Goal: Information Seeking & Learning: Learn about a topic

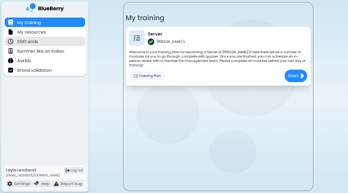
click at [37, 45] on div "Shift ends" at bounding box center [45, 42] width 81 height 10
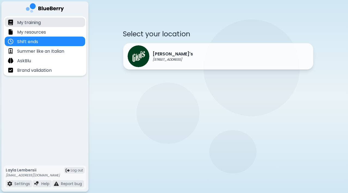
click at [37, 24] on p "My training" at bounding box center [29, 22] width 24 height 7
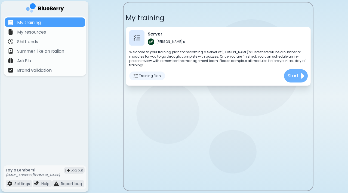
click at [304, 71] on img at bounding box center [303, 75] width 4 height 9
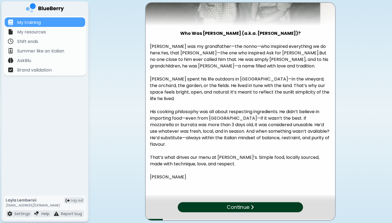
scroll to position [72, 0]
click at [219, 192] on div "Continue" at bounding box center [240, 208] width 124 height 10
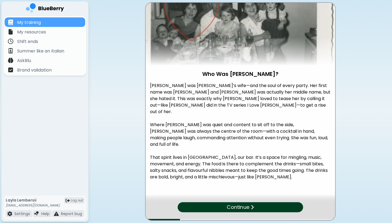
scroll to position [32, 0]
click at [264, 192] on div "Continue" at bounding box center [241, 208] width 124 height 10
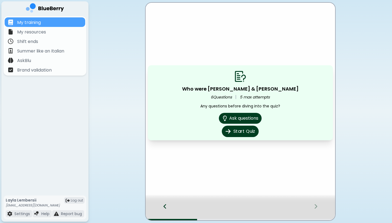
click at [245, 130] on button "Start Quiz" at bounding box center [240, 131] width 37 height 11
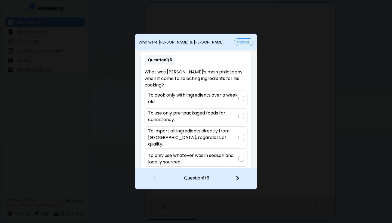
scroll to position [1, 0]
click at [219, 153] on p "To only use whatever was in season and locally sourced." at bounding box center [193, 159] width 90 height 13
click at [236, 177] on img at bounding box center [238, 178] width 4 height 6
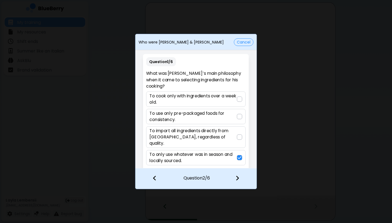
scroll to position [0, 0]
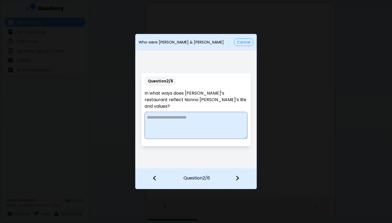
click at [198, 123] on textarea at bounding box center [196, 125] width 103 height 27
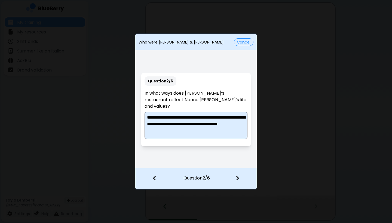
click at [200, 122] on textarea "**********" at bounding box center [196, 125] width 103 height 27
click at [204, 132] on textarea "**********" at bounding box center [196, 125] width 103 height 27
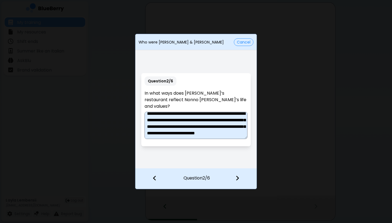
scroll to position [17, 0]
type textarea "**********"
click at [236, 178] on img at bounding box center [238, 178] width 4 height 6
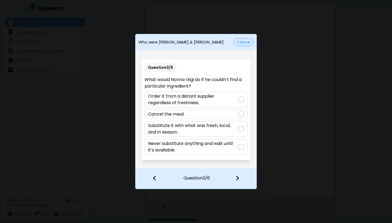
click at [205, 125] on p "Substitute it with what was fresh, local, and in season." at bounding box center [193, 129] width 90 height 13
click at [238, 176] on img at bounding box center [238, 178] width 4 height 6
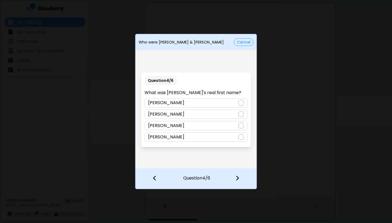
click at [199, 124] on div "[PERSON_NAME]" at bounding box center [196, 125] width 103 height 9
click at [239, 178] on div at bounding box center [241, 179] width 32 height 20
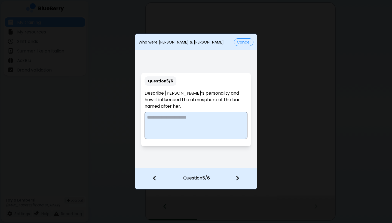
click at [198, 120] on textarea at bounding box center [196, 125] width 103 height 27
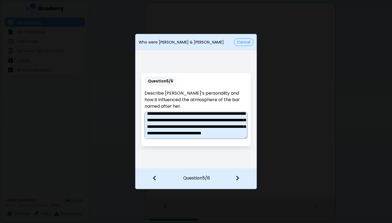
scroll to position [14, 0]
click at [179, 129] on textarea "**********" at bounding box center [196, 125] width 103 height 27
click at [159, 137] on textarea "**********" at bounding box center [196, 125] width 103 height 27
click at [196, 127] on textarea "**********" at bounding box center [196, 125] width 103 height 27
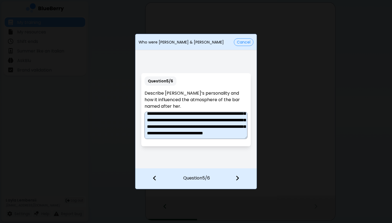
click at [154, 135] on textarea "**********" at bounding box center [196, 125] width 103 height 27
click at [217, 133] on textarea "**********" at bounding box center [196, 125] width 103 height 27
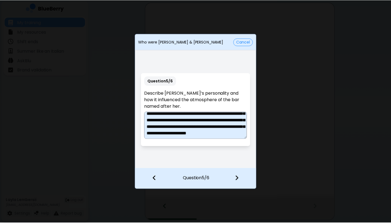
scroll to position [23, 0]
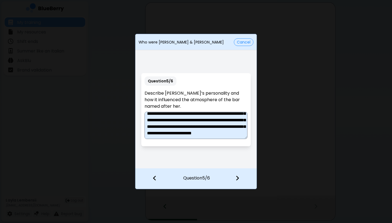
type textarea "**********"
click at [236, 179] on img at bounding box center [238, 178] width 4 height 6
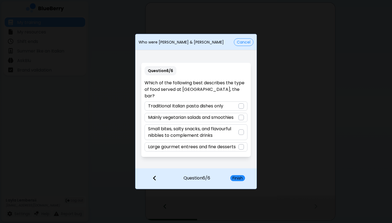
click at [211, 126] on p "Small bites, salty snacks, and flavourful nibbles to complement drinks" at bounding box center [193, 132] width 90 height 13
click at [240, 179] on button "Finish" at bounding box center [237, 178] width 15 height 6
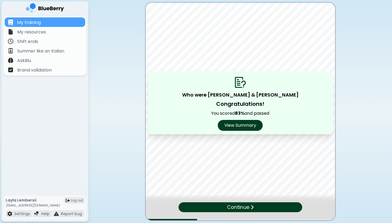
click at [242, 192] on p "Continue" at bounding box center [238, 208] width 22 height 8
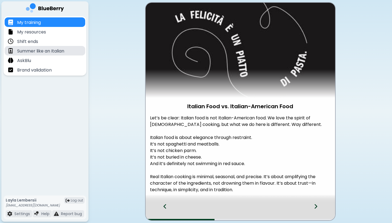
click at [64, 51] on p "Summer like an Italian" at bounding box center [40, 51] width 47 height 7
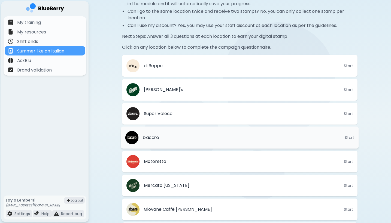
scroll to position [138, 0]
click at [192, 60] on li "di Beppe Start" at bounding box center [240, 66] width 238 height 22
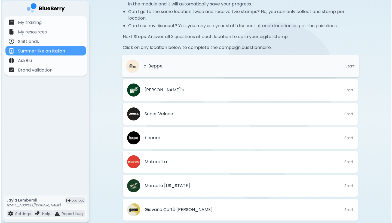
scroll to position [0, 0]
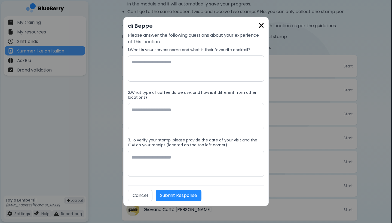
click at [262, 28] on img at bounding box center [261, 25] width 5 height 7
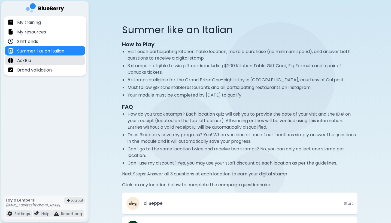
click at [69, 60] on div "AskBlu" at bounding box center [45, 61] width 81 height 10
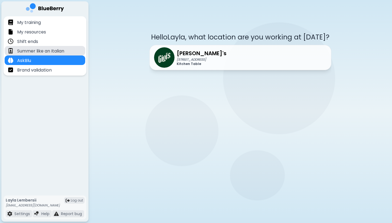
click at [58, 49] on p "Summer like an Italian" at bounding box center [40, 51] width 47 height 7
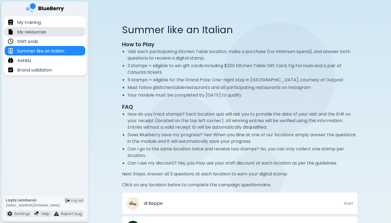
click at [53, 30] on div "My resources" at bounding box center [45, 32] width 81 height 10
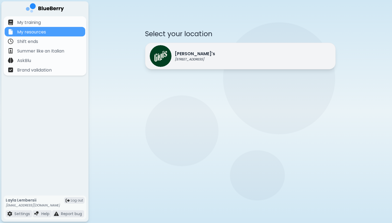
click at [169, 57] on img at bounding box center [161, 56] width 22 height 22
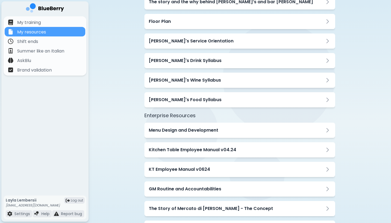
scroll to position [60, 0]
click at [159, 154] on div "Kitchen Table Employee Manual v04.24" at bounding box center [239, 149] width 191 height 15
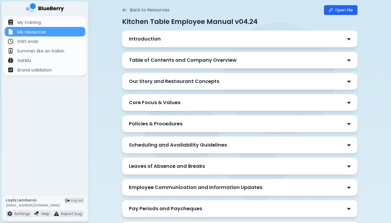
scroll to position [27, 0]
click at [218, 39] on div "Introduction" at bounding box center [240, 39] width 222 height 8
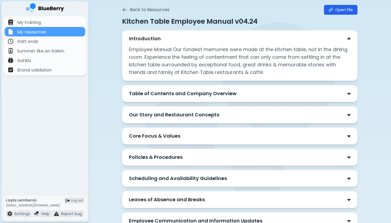
click at [218, 39] on div "Introduction" at bounding box center [240, 39] width 222 height 8
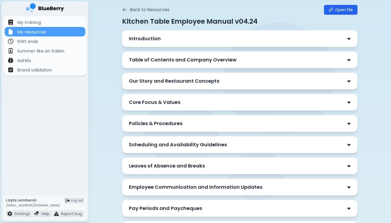
click at [215, 61] on p "Table of Contents and Company Overview" at bounding box center [183, 60] width 108 height 8
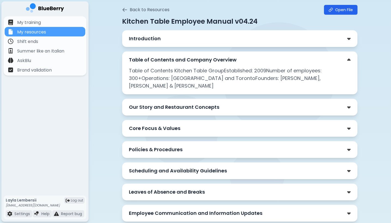
click at [215, 61] on p "Table of Contents and Company Overview" at bounding box center [183, 60] width 108 height 8
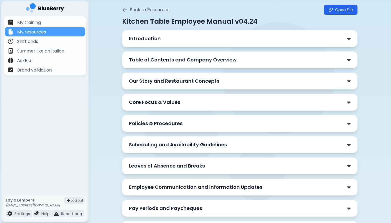
click at [213, 80] on p "Our Story and Restaurant Concepts" at bounding box center [174, 81] width 90 height 8
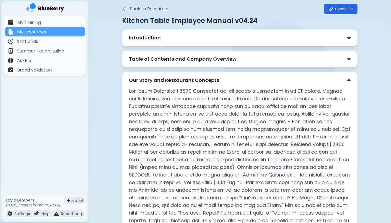
scroll to position [26, 0]
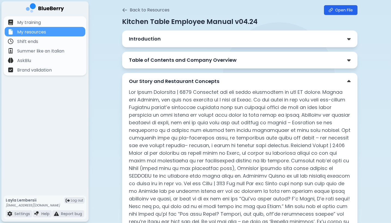
click at [213, 80] on p "Our Story and Restaurant Concepts" at bounding box center [174, 82] width 90 height 8
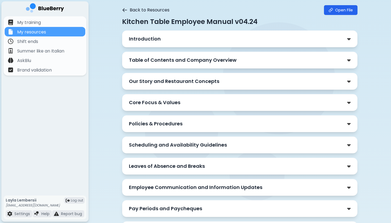
click at [126, 10] on icon at bounding box center [125, 9] width 4 height 3
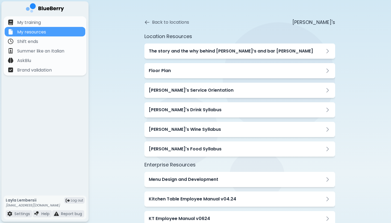
scroll to position [0, 0]
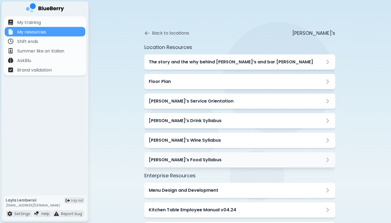
click at [148, 158] on div "[PERSON_NAME]'s Food Syllabus" at bounding box center [239, 160] width 191 height 15
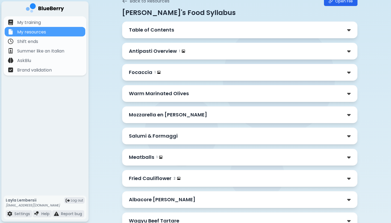
scroll to position [32, 0]
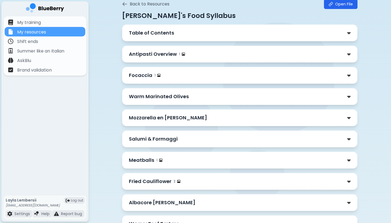
click at [199, 35] on div "Table of Contents" at bounding box center [240, 33] width 222 height 8
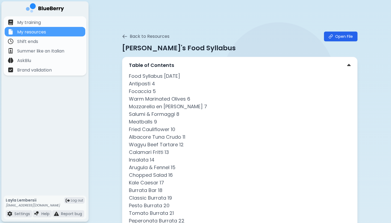
scroll to position [0, 0]
click at [171, 68] on p "Table of Contents" at bounding box center [151, 66] width 45 height 8
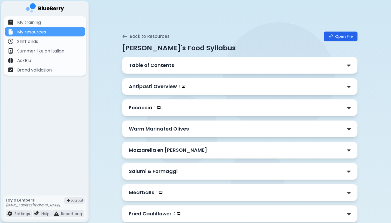
click at [172, 83] on p "Antipasti Overview" at bounding box center [153, 87] width 48 height 8
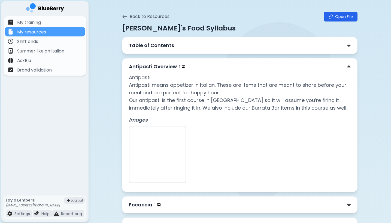
scroll to position [17, 0]
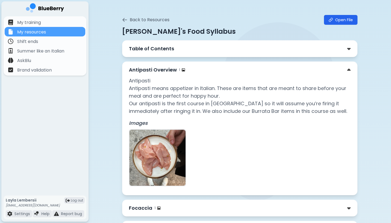
click at [163, 69] on p "Antipasti Overview" at bounding box center [153, 70] width 48 height 8
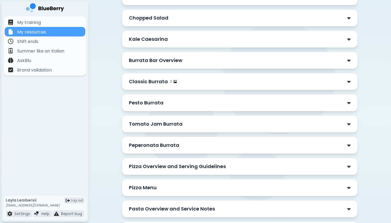
scroll to position [326, 0]
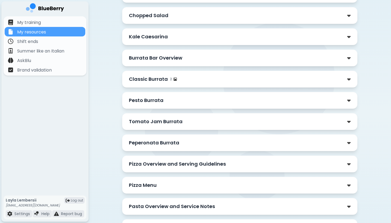
click at [168, 37] on div "Kale Caesarina" at bounding box center [240, 37] width 222 height 8
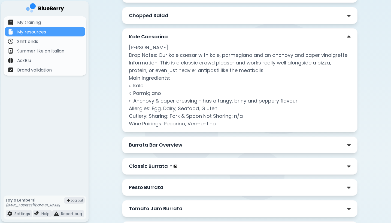
click at [168, 37] on div "Kale Caesarina" at bounding box center [240, 37] width 222 height 8
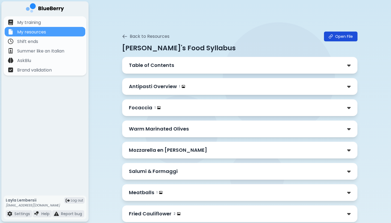
scroll to position [0, 0]
click at [333, 38] on icon at bounding box center [331, 36] width 4 height 4
